Goal: Information Seeking & Learning: Learn about a topic

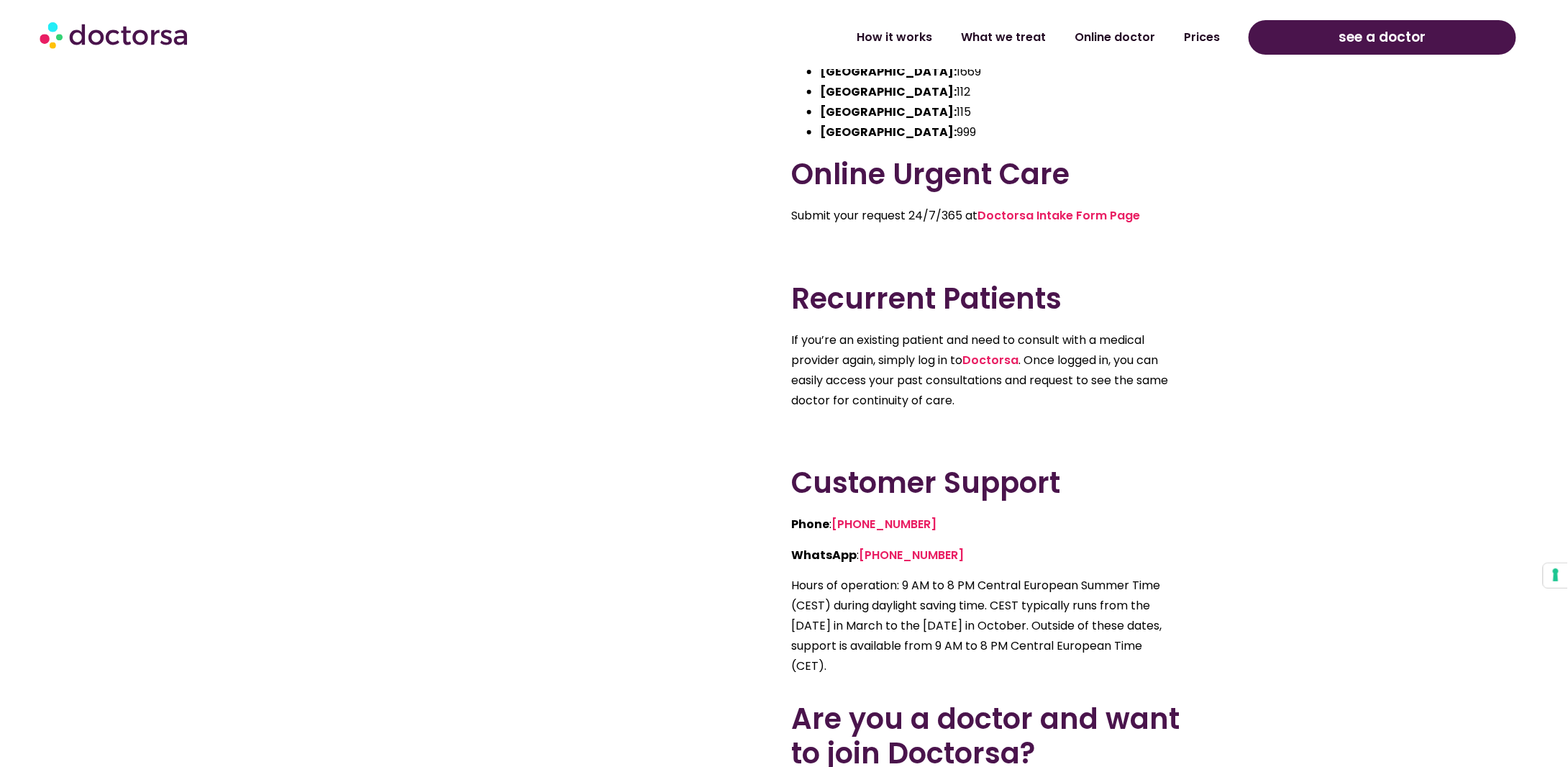
scroll to position [288, 0]
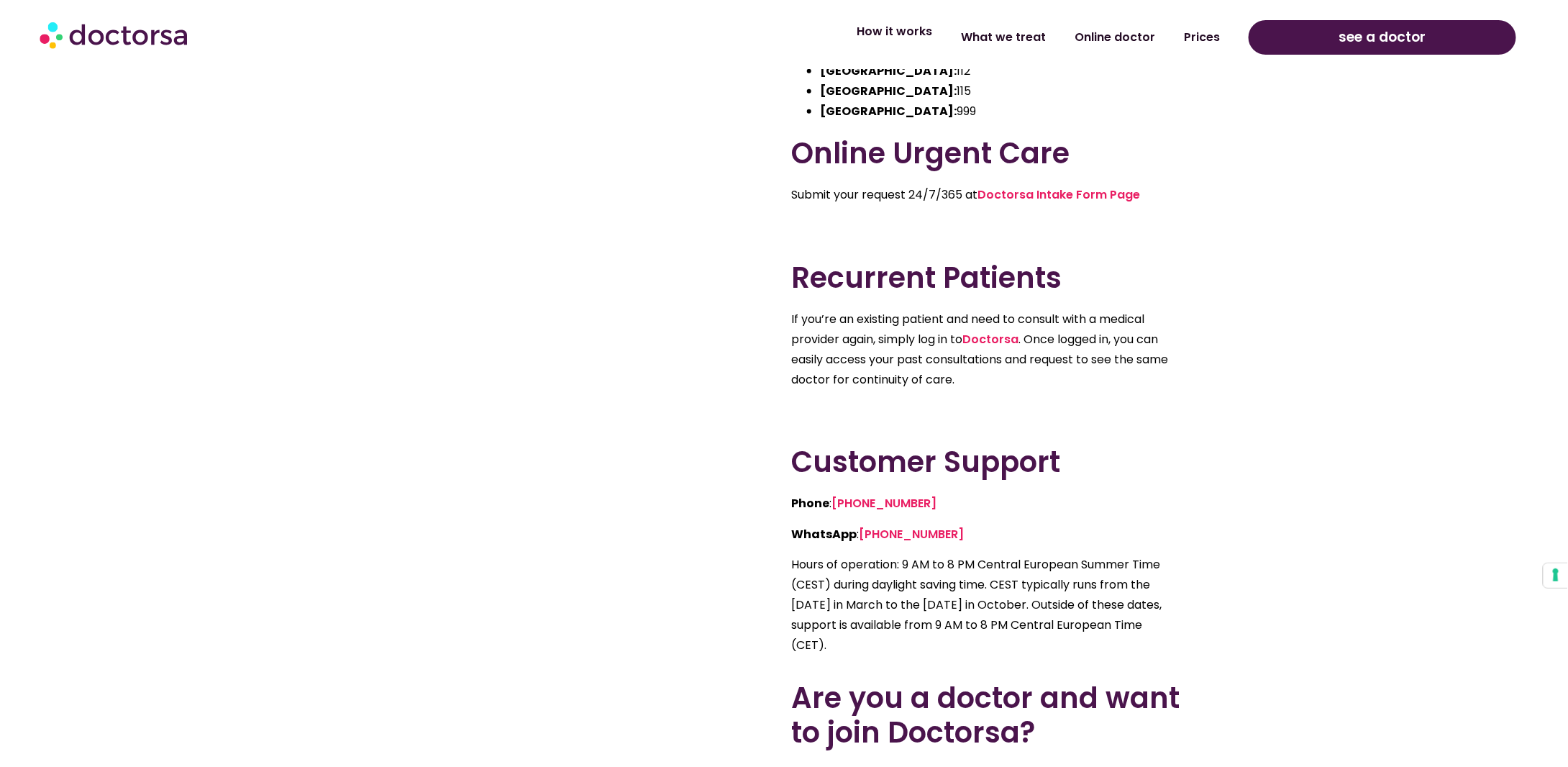
click at [912, 40] on link "How it works" at bounding box center [894, 32] width 104 height 33
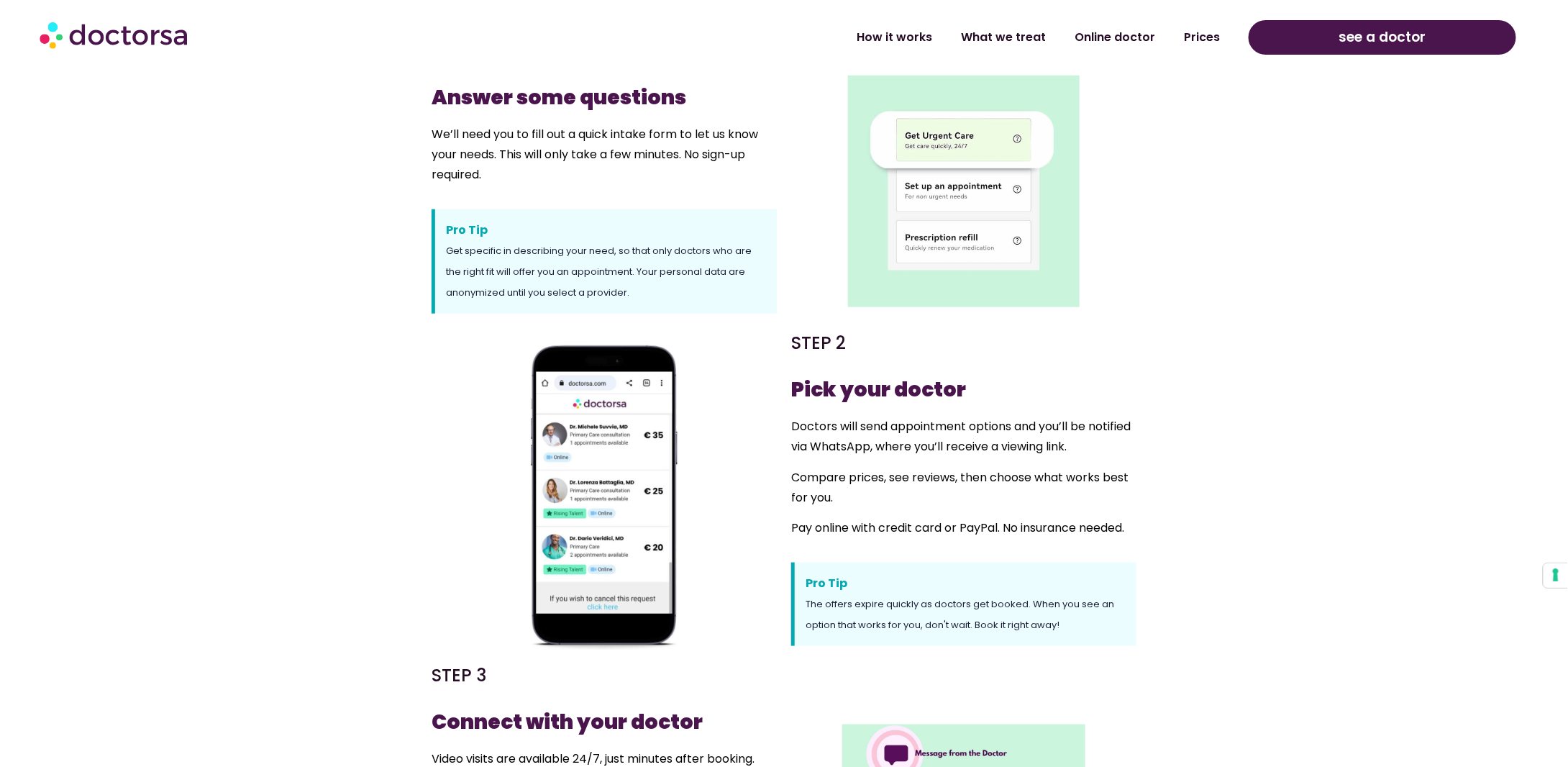
scroll to position [576, 0]
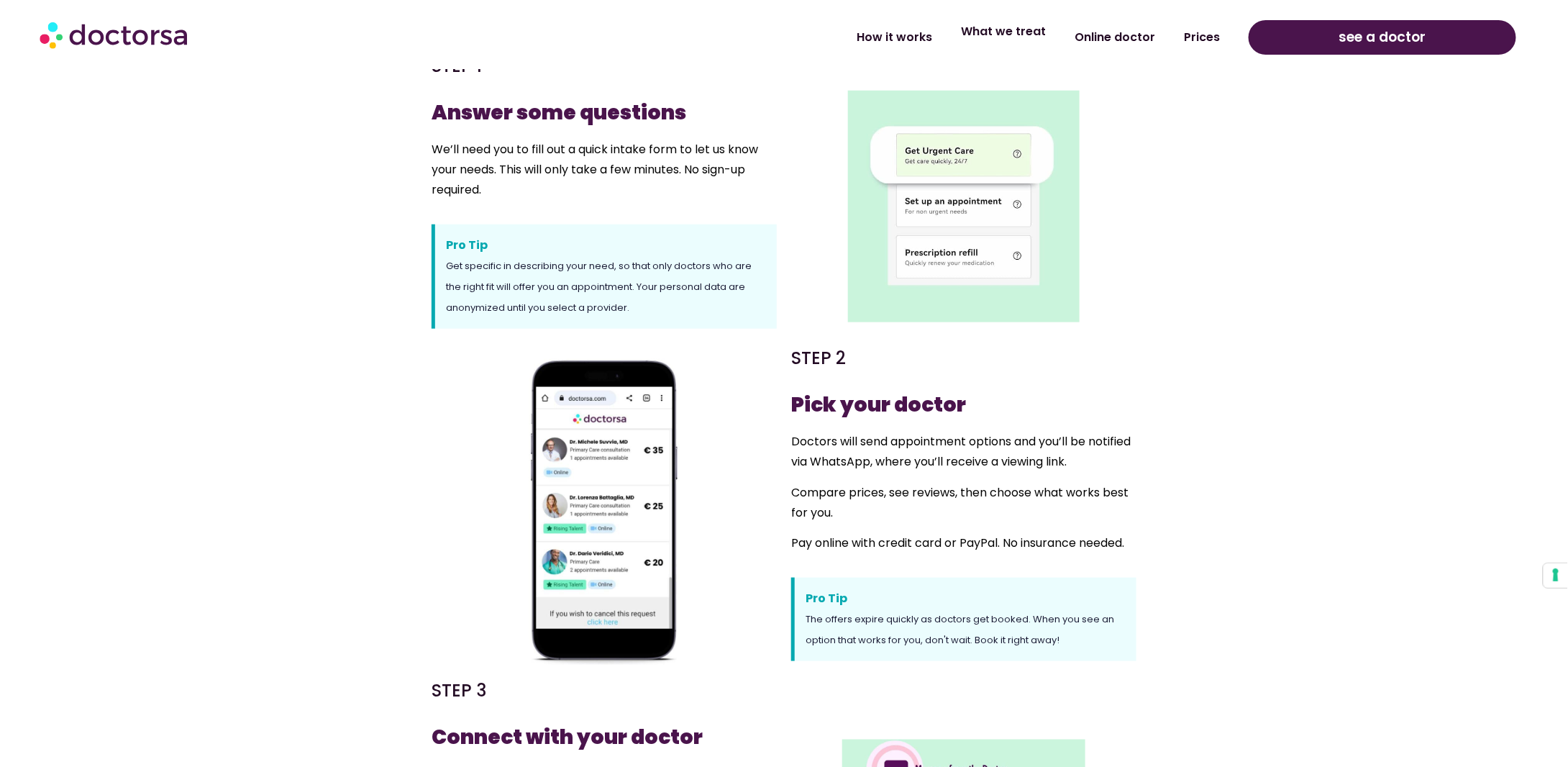
click at [1040, 31] on link "What we treat" at bounding box center [1004, 32] width 114 height 33
click at [1118, 30] on link "Online doctor" at bounding box center [1115, 32] width 110 height 33
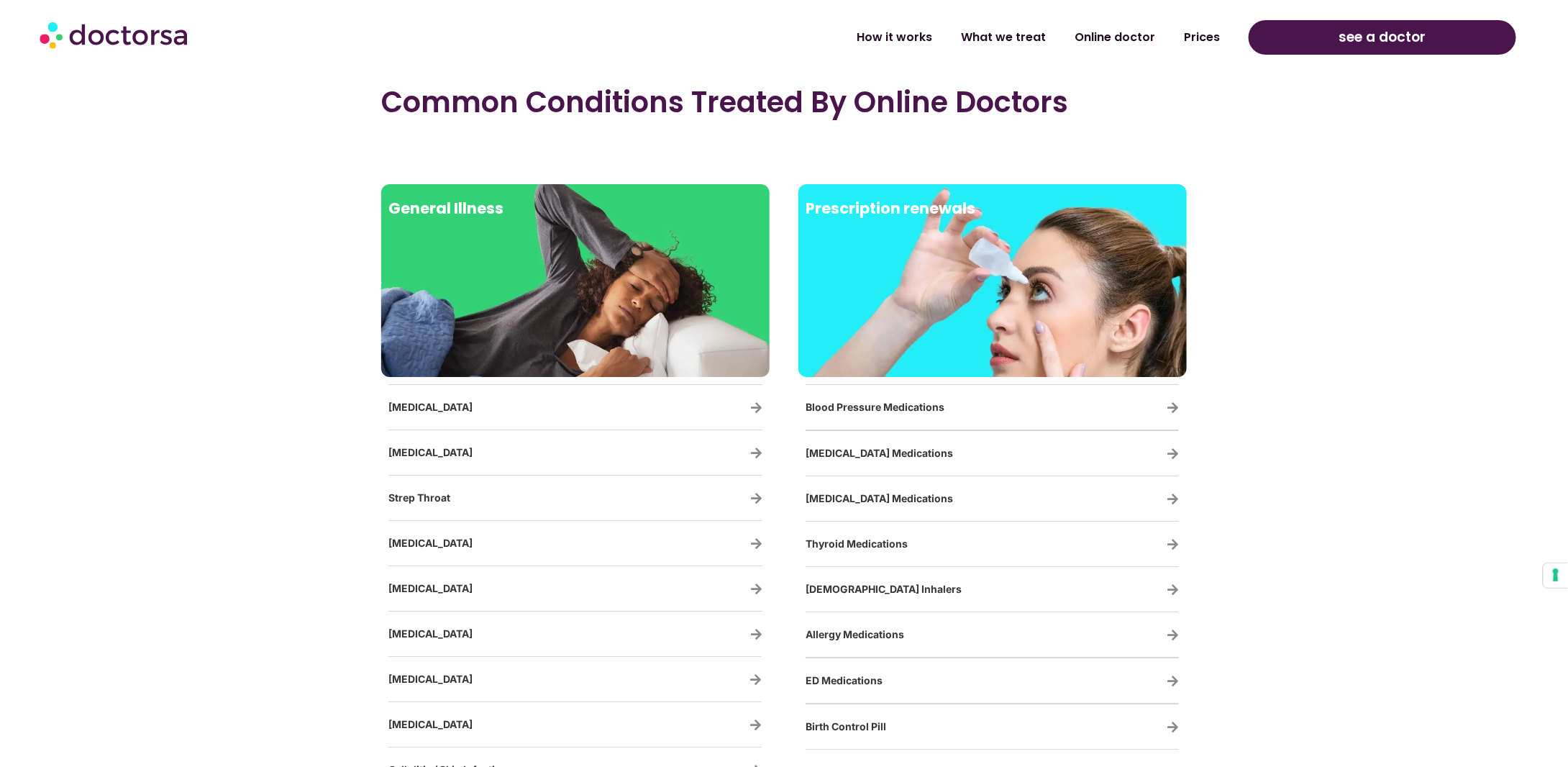
scroll to position [2303, 0]
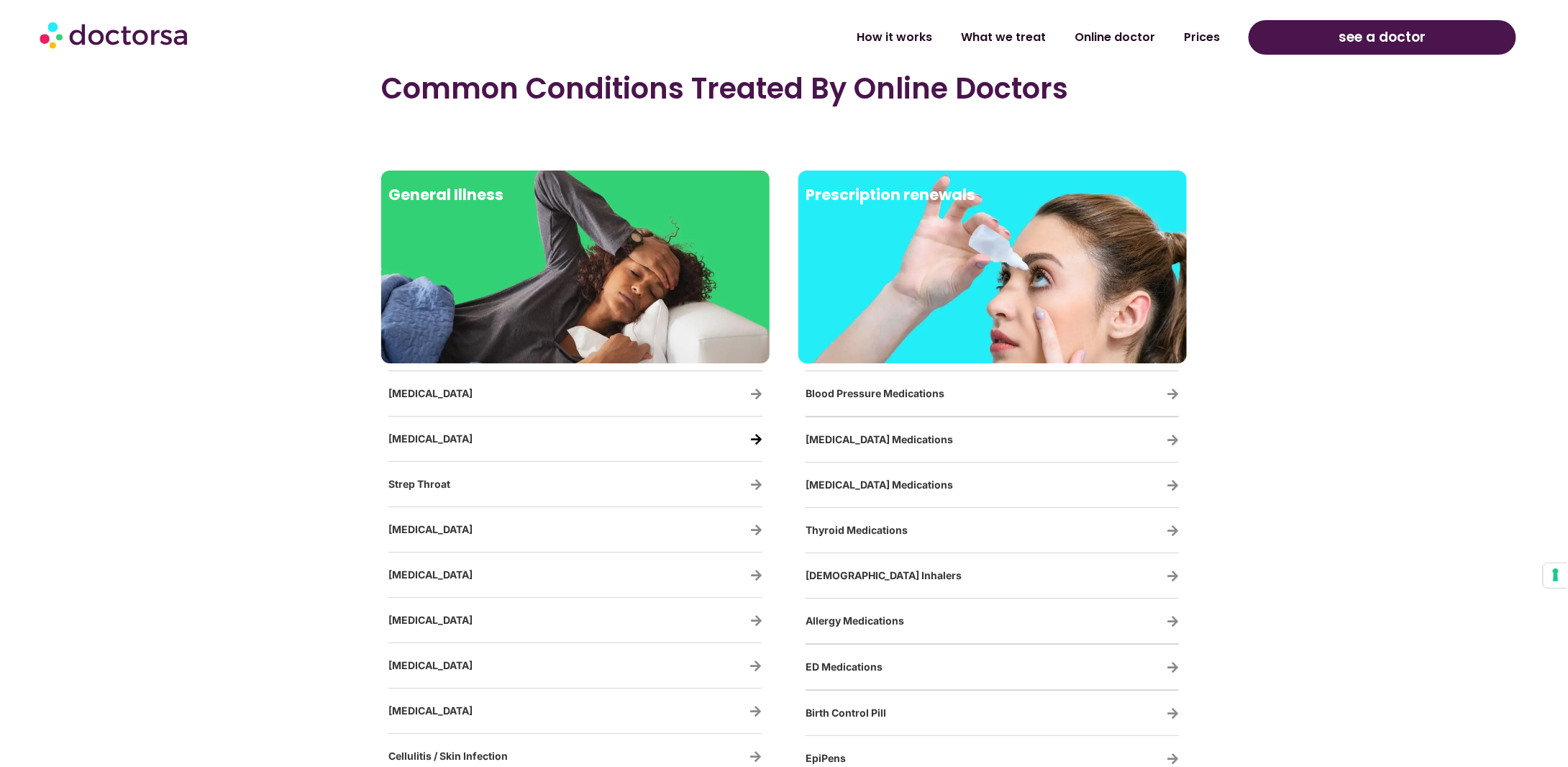
click at [758, 434] on icon "Vaginal Yeast Infections" at bounding box center [756, 439] width 12 height 12
click at [913, 34] on link "How it works" at bounding box center [894, 32] width 104 height 33
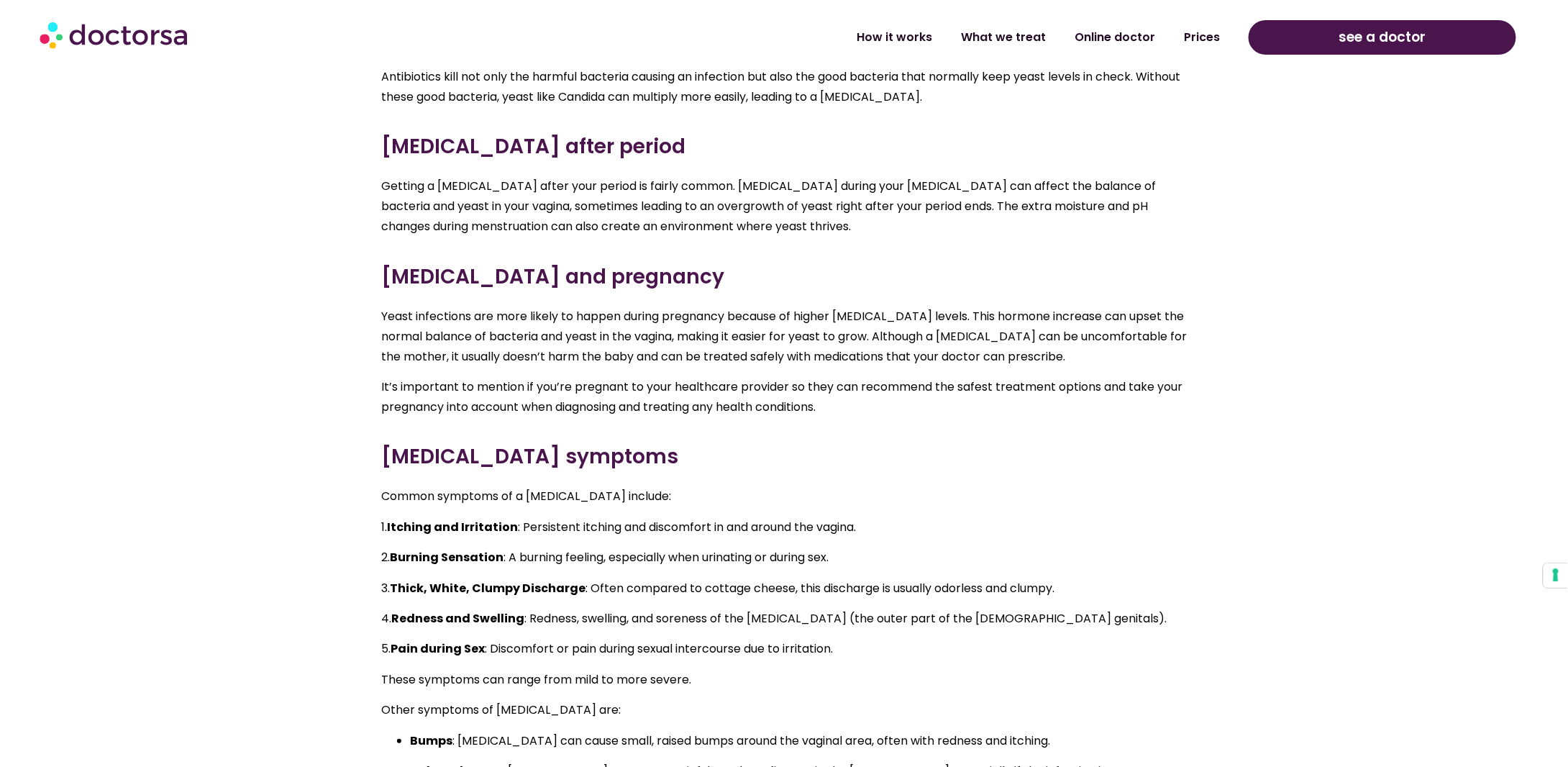
scroll to position [2447, 0]
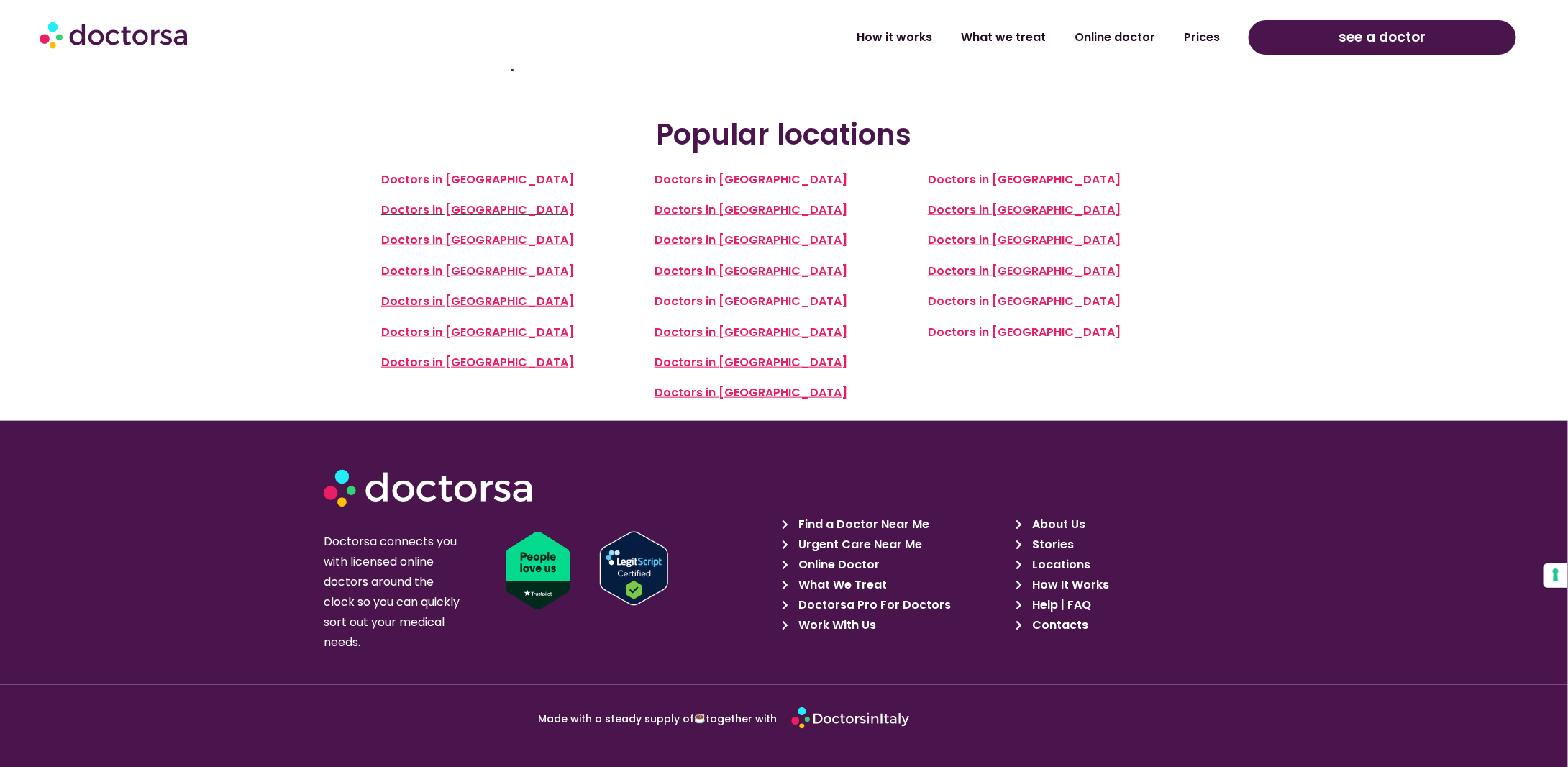
scroll to position [3430, 0]
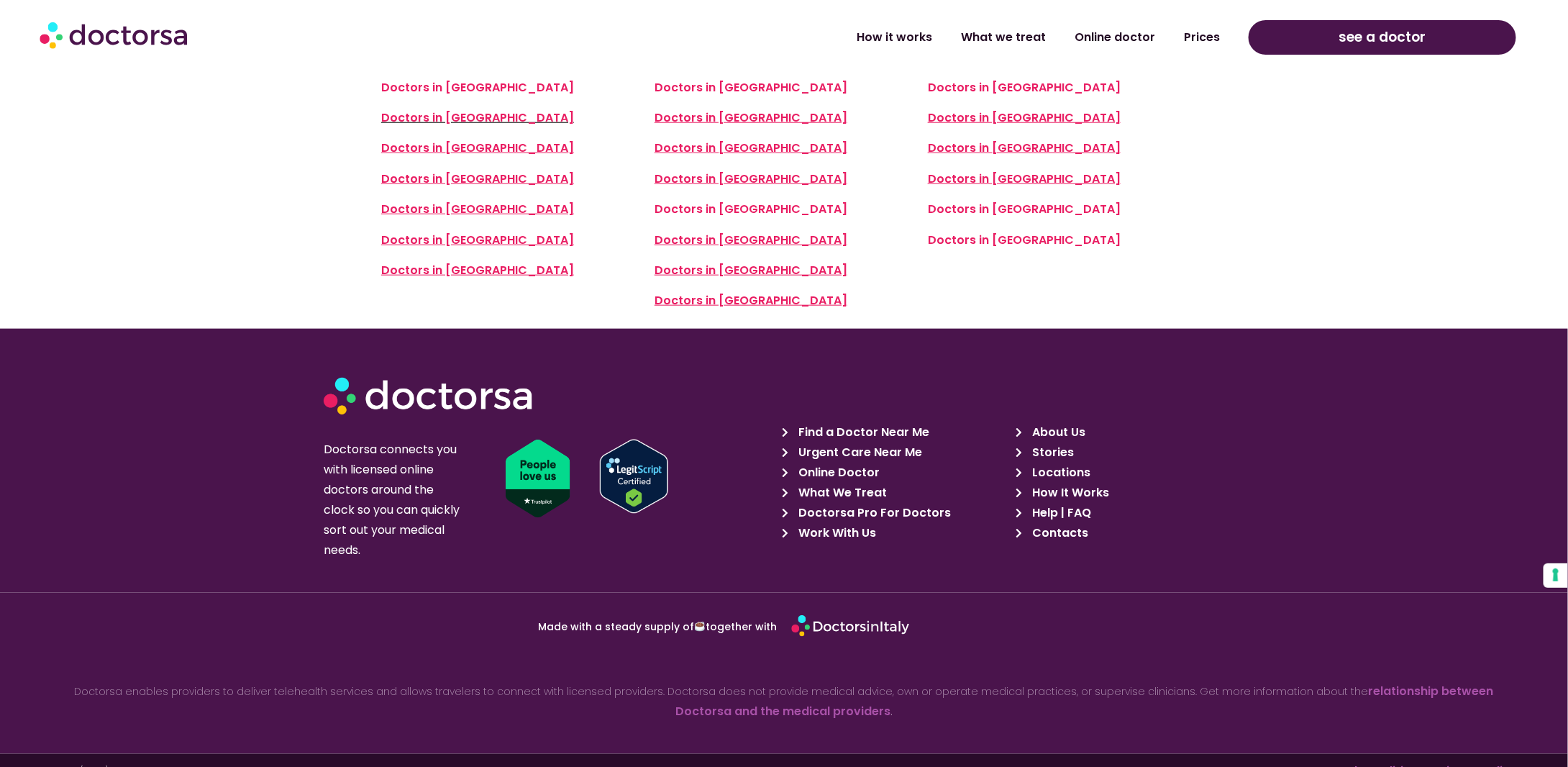
click at [1051, 523] on span "Contacts" at bounding box center [1059, 533] width 60 height 20
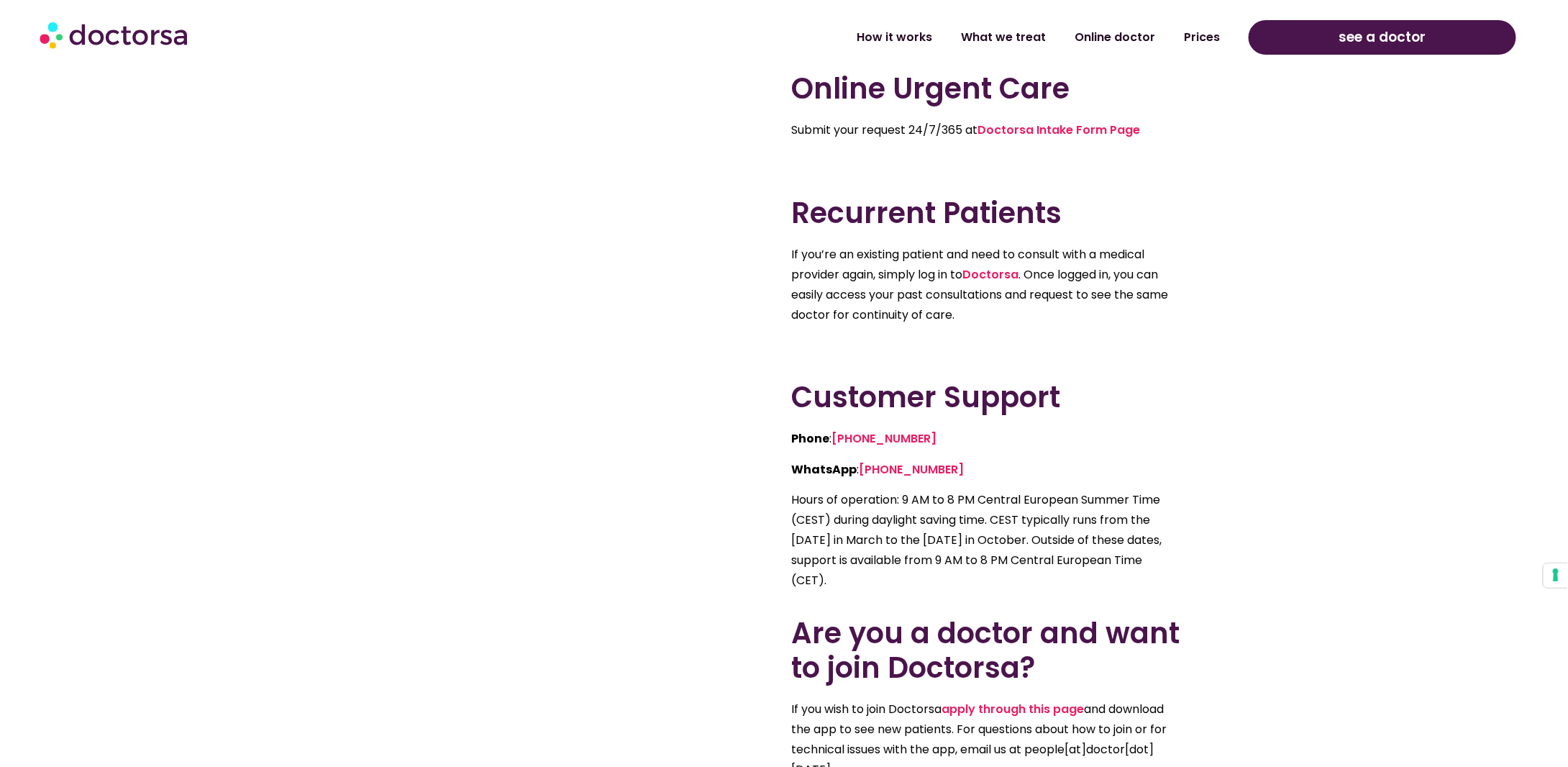
scroll to position [288, 0]
